Goal: Register for event/course

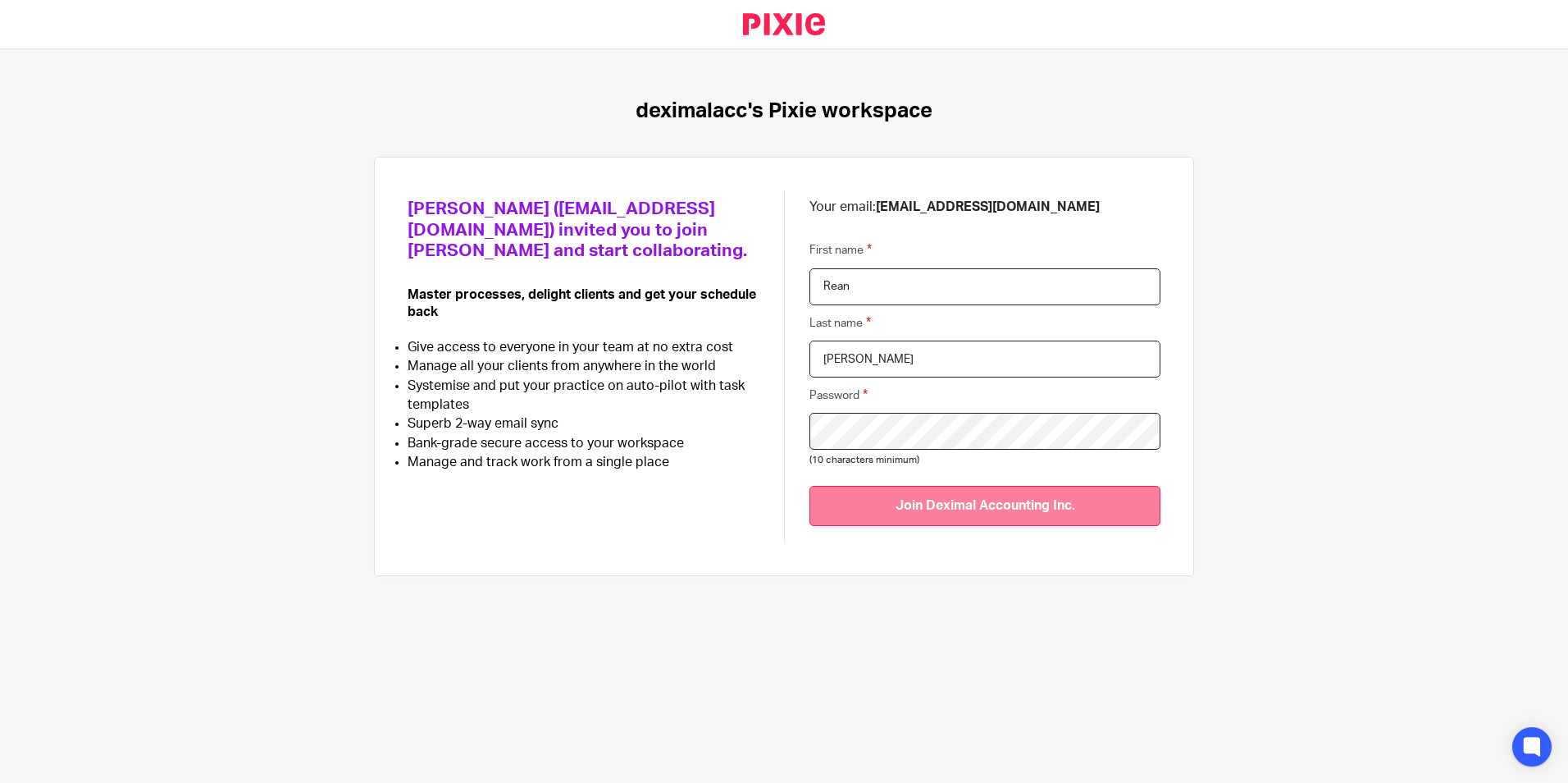
click at [1084, 500] on input "Join Deximal Accounting Inc." at bounding box center [985, 505] width 351 height 40
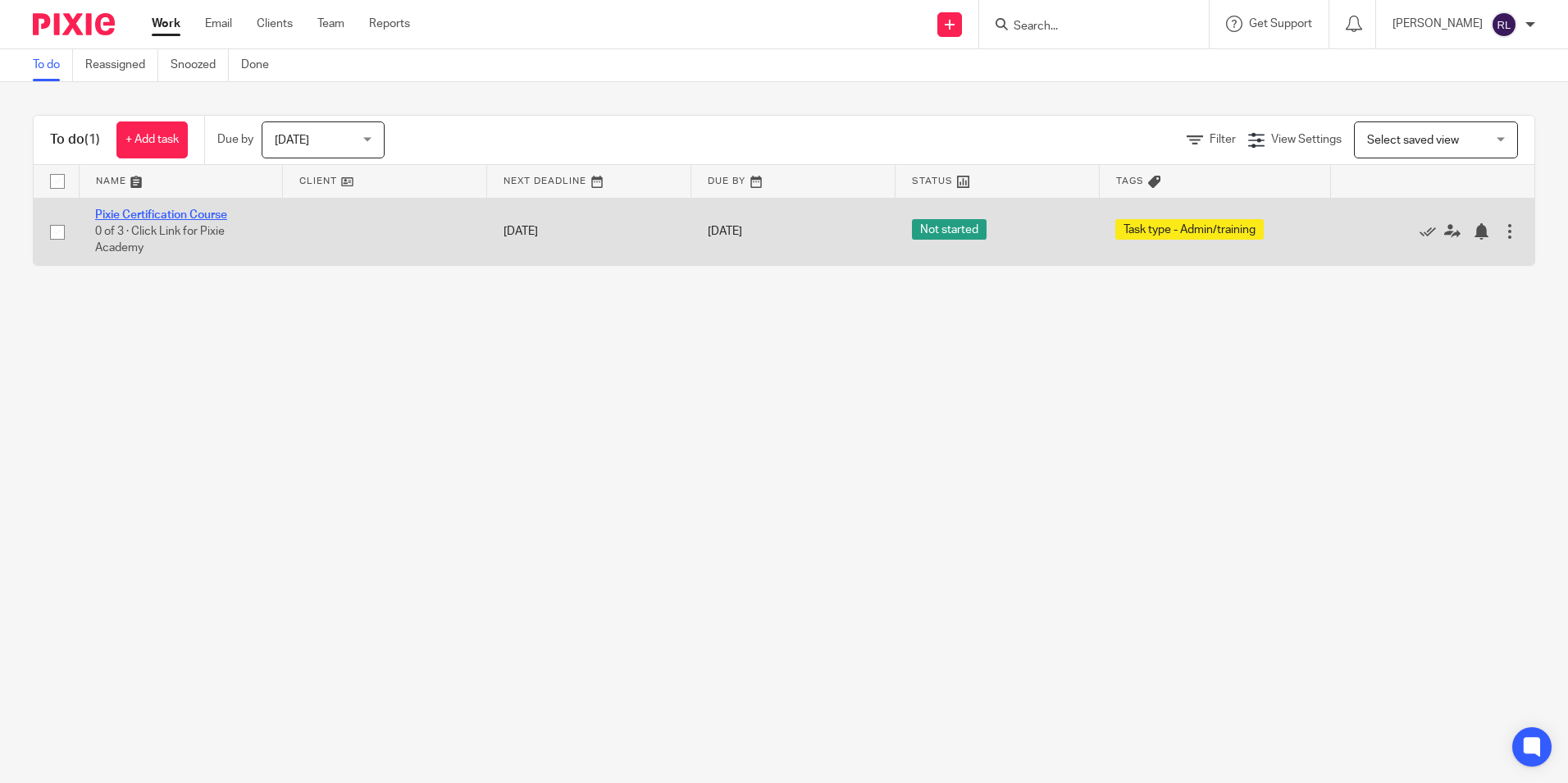
click at [184, 215] on link "Pixie Certification Course" at bounding box center [161, 215] width 132 height 11
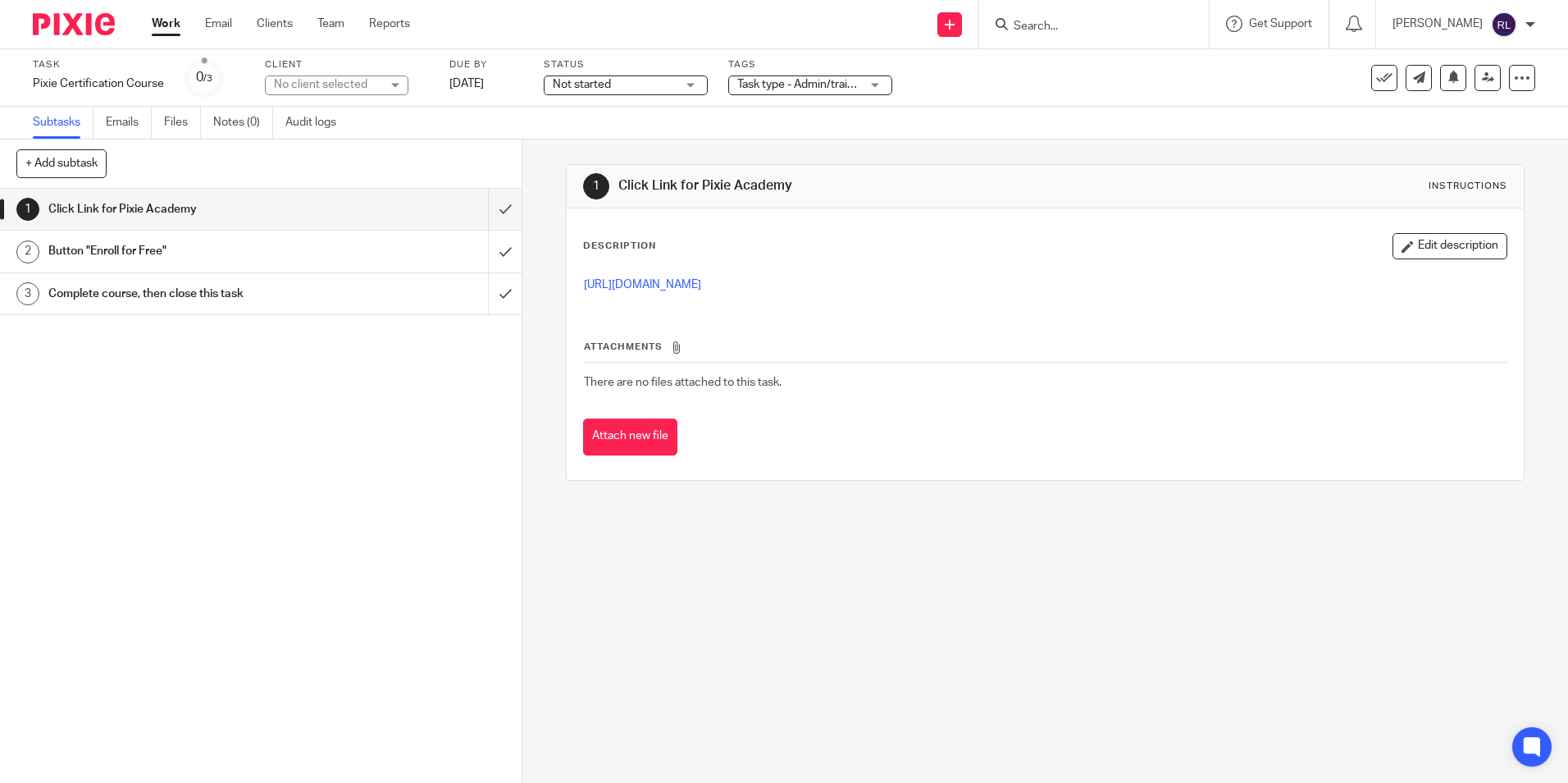
click at [225, 255] on h1 "Button "Enroll for Free"" at bounding box center [189, 251] width 282 height 25
click at [229, 300] on h1 "Complete course, then close this task" at bounding box center [189, 294] width 282 height 25
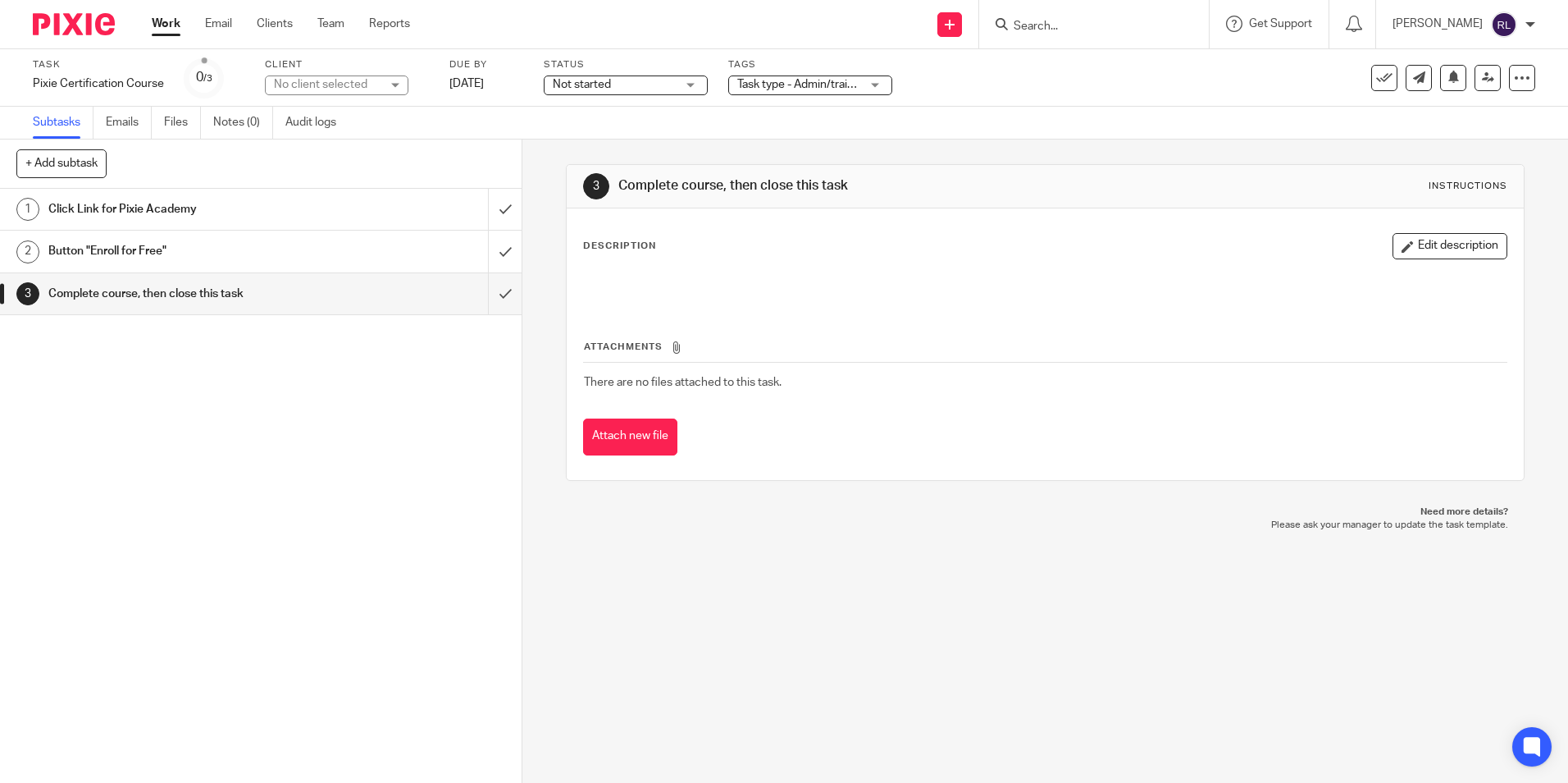
click at [185, 213] on h1 "Click Link for Pixie Academy" at bounding box center [189, 209] width 282 height 25
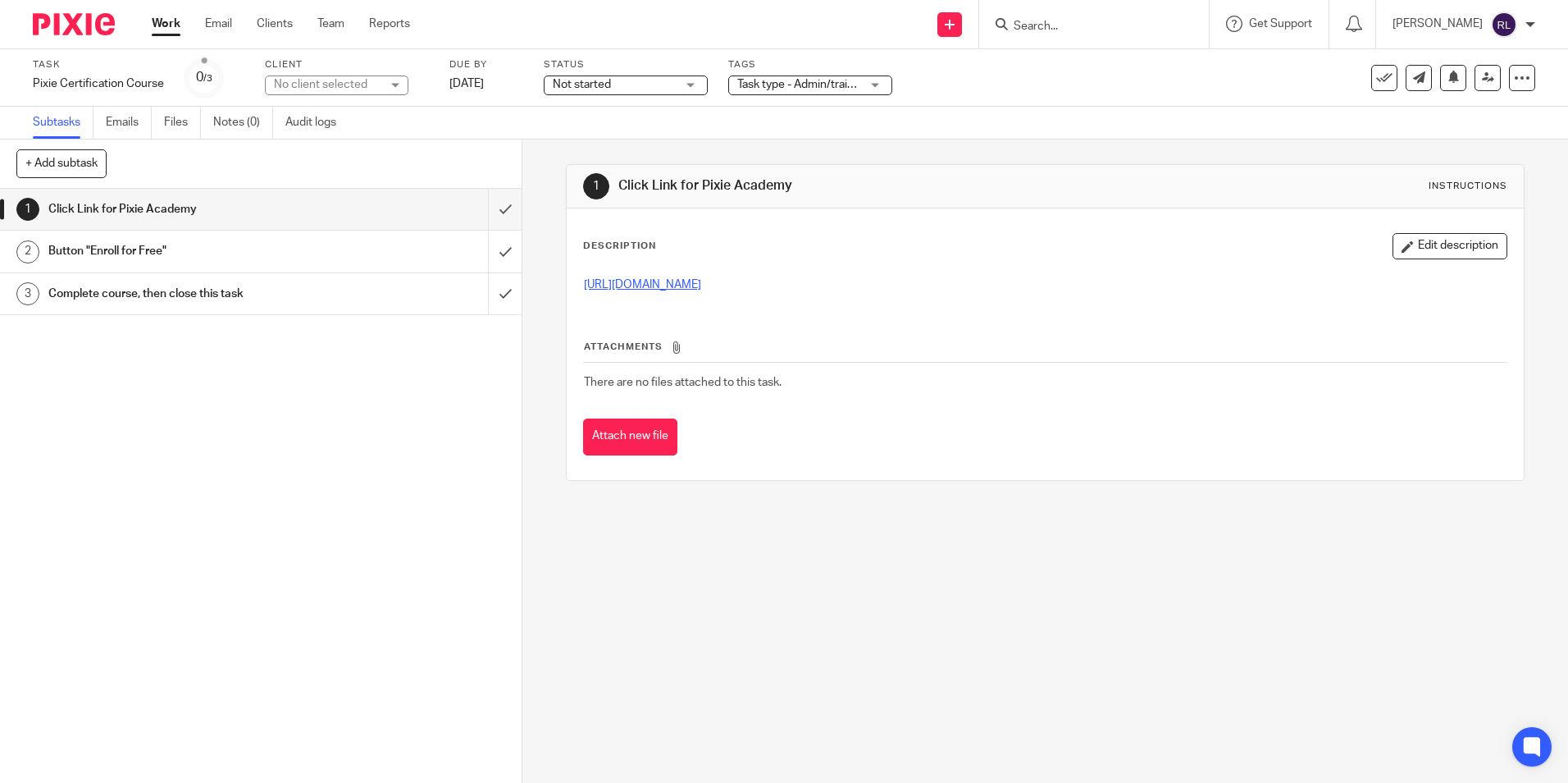
click at [701, 287] on link "[URL][DOMAIN_NAME]" at bounding box center [642, 284] width 117 height 11
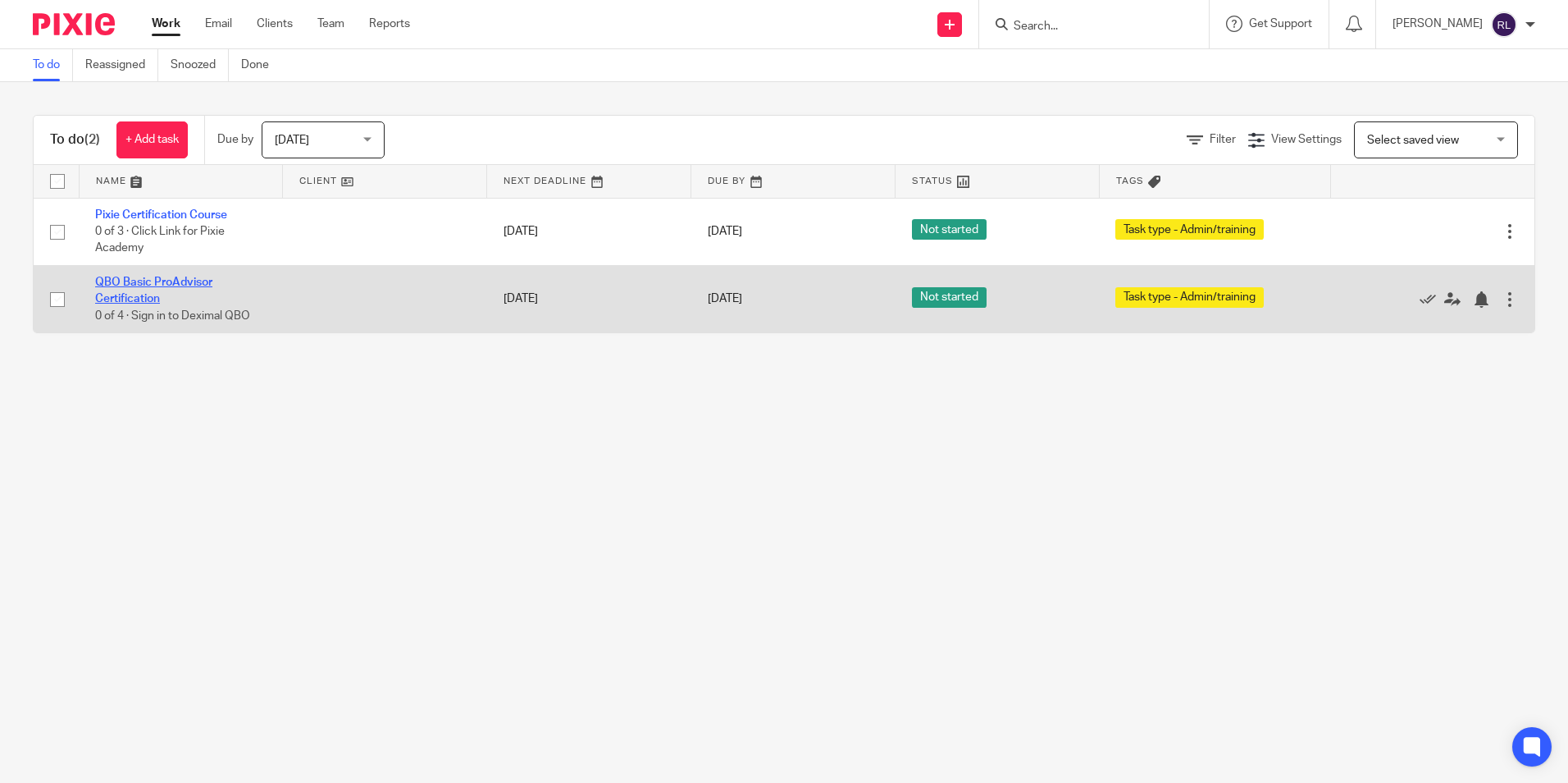
click at [118, 294] on link "QBO Basic ProAdvisor Certification" at bounding box center [153, 291] width 117 height 28
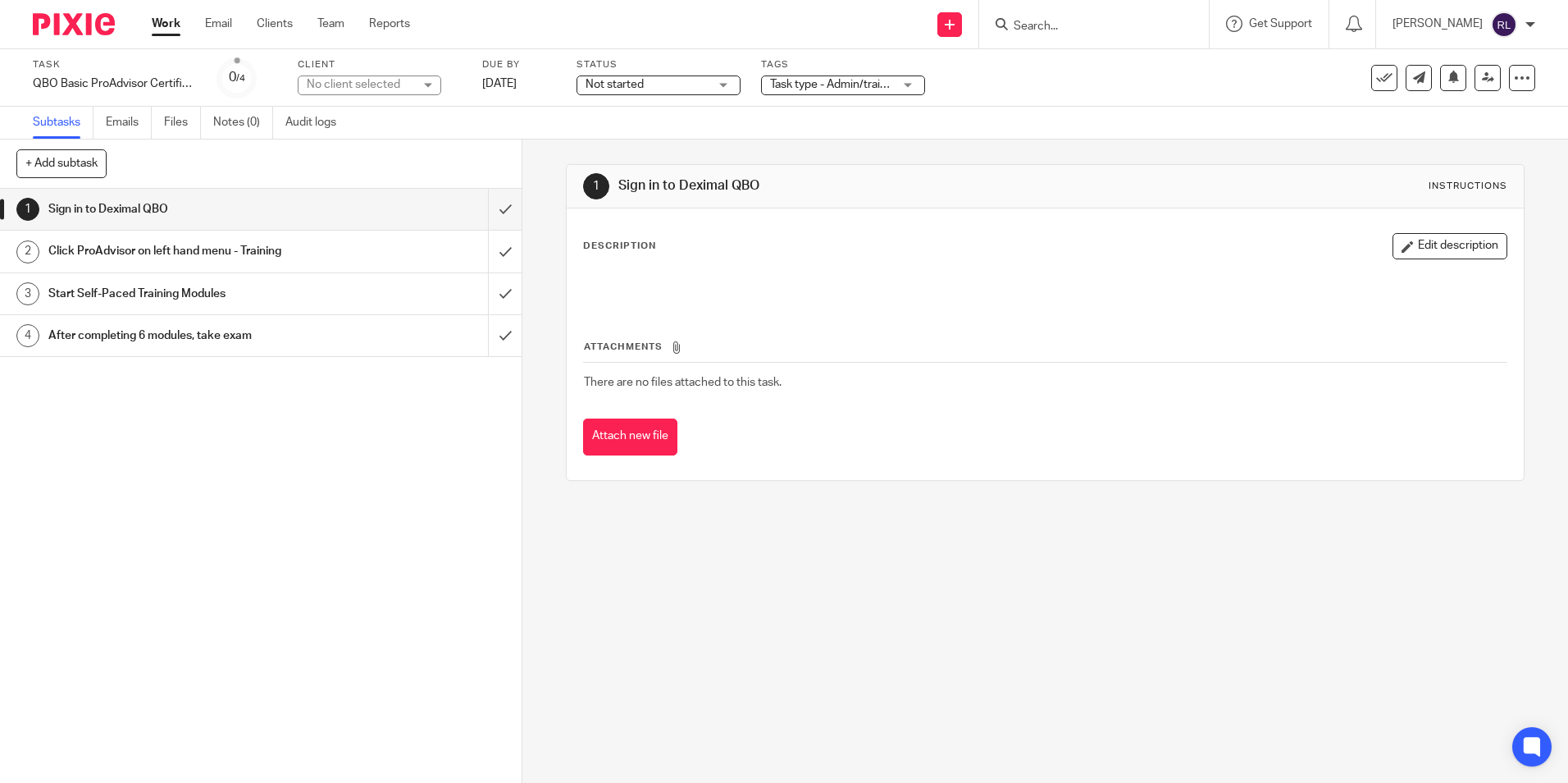
click at [86, 32] on img at bounding box center [73, 24] width 82 height 22
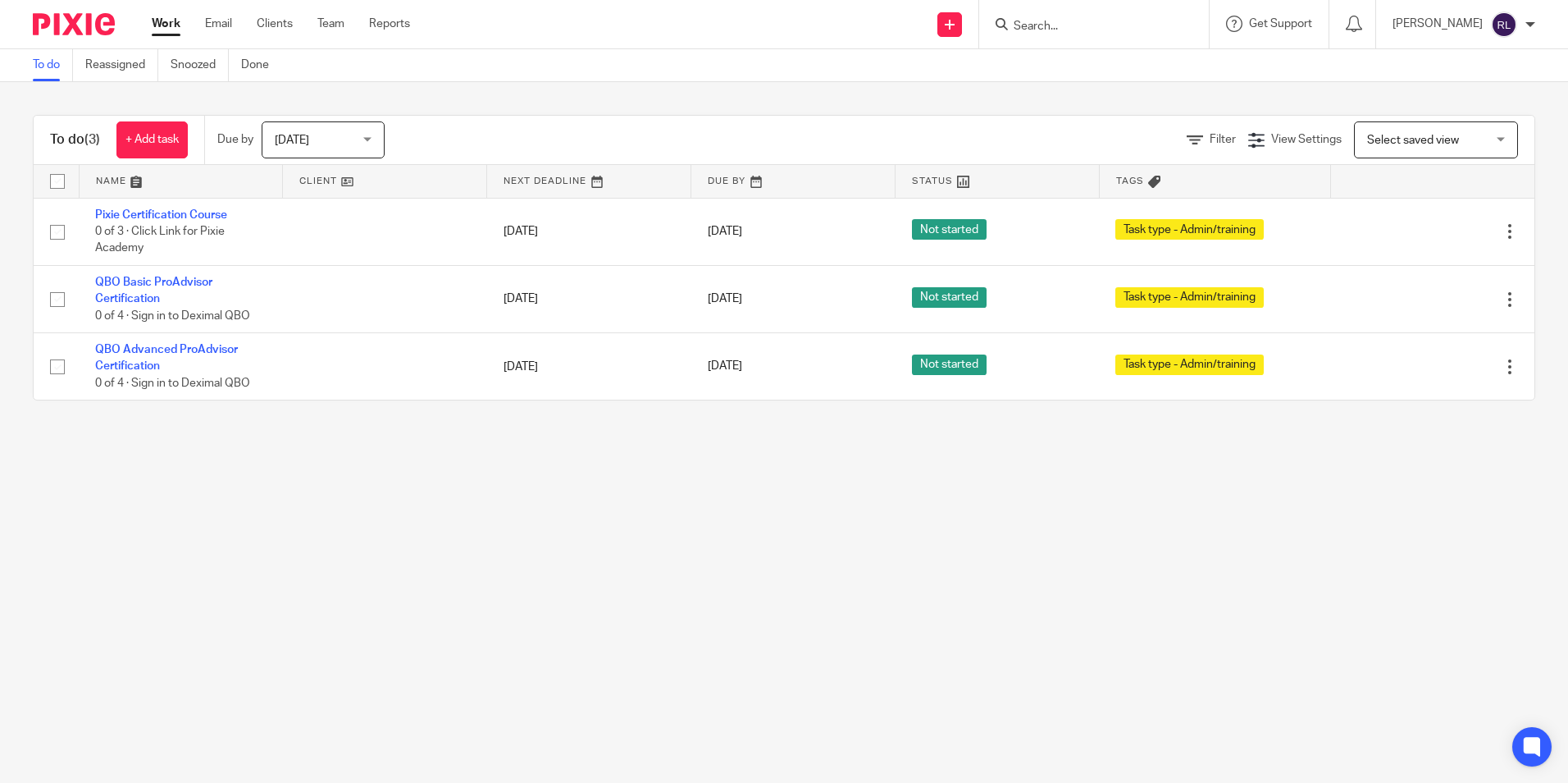
click at [356, 141] on span "Today" at bounding box center [318, 139] width 87 height 34
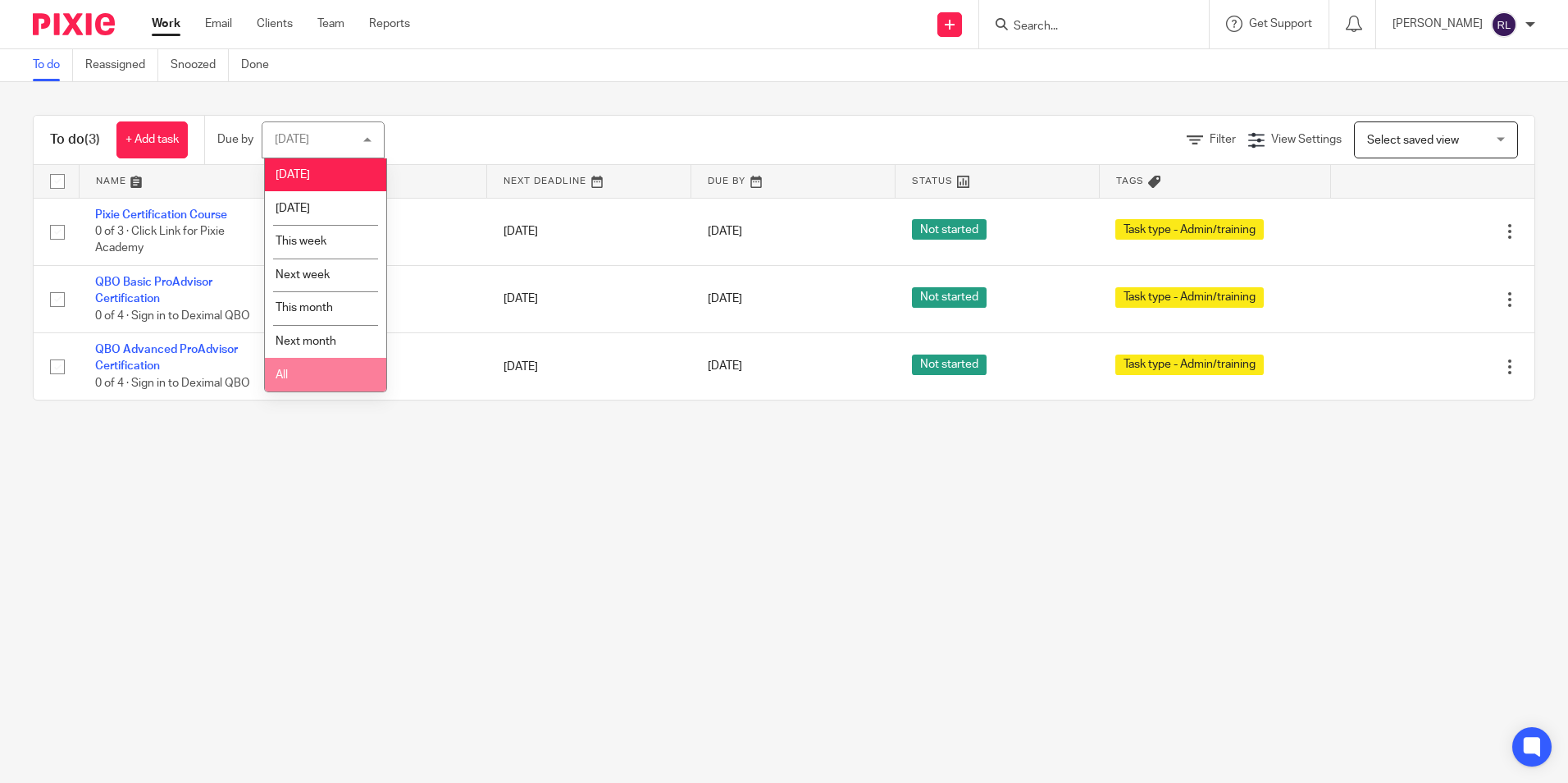
drag, startPoint x: 343, startPoint y: 209, endPoint x: 291, endPoint y: 380, distance: 178.7
click at [291, 380] on ul "Today Tomorrow This week Next week This month Next month All" at bounding box center [325, 275] width 122 height 233
click at [291, 381] on li "All" at bounding box center [325, 374] width 122 height 33
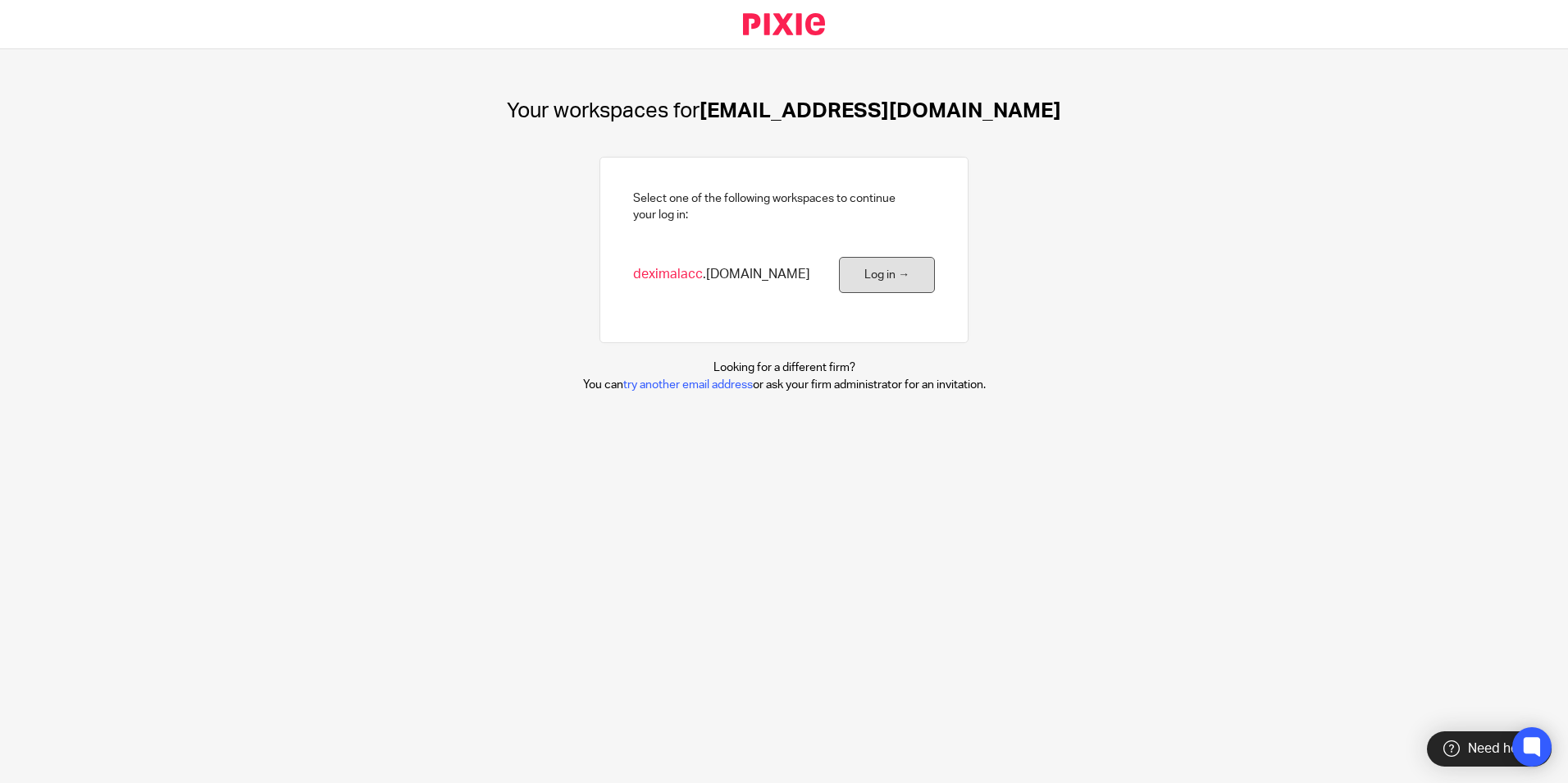
click at [888, 280] on link "Log in →" at bounding box center [887, 276] width 96 height 37
